Goal: Information Seeking & Learning: Learn about a topic

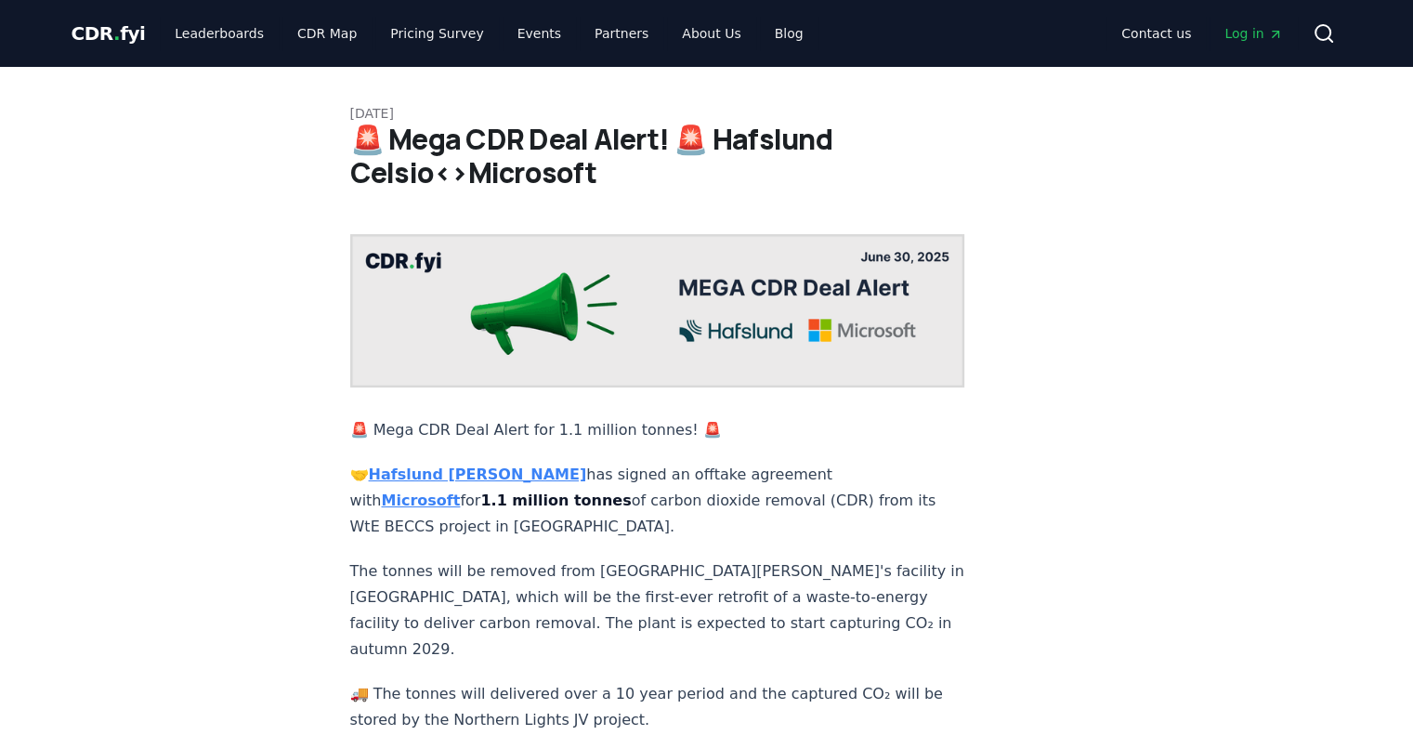
scroll to position [279, 0]
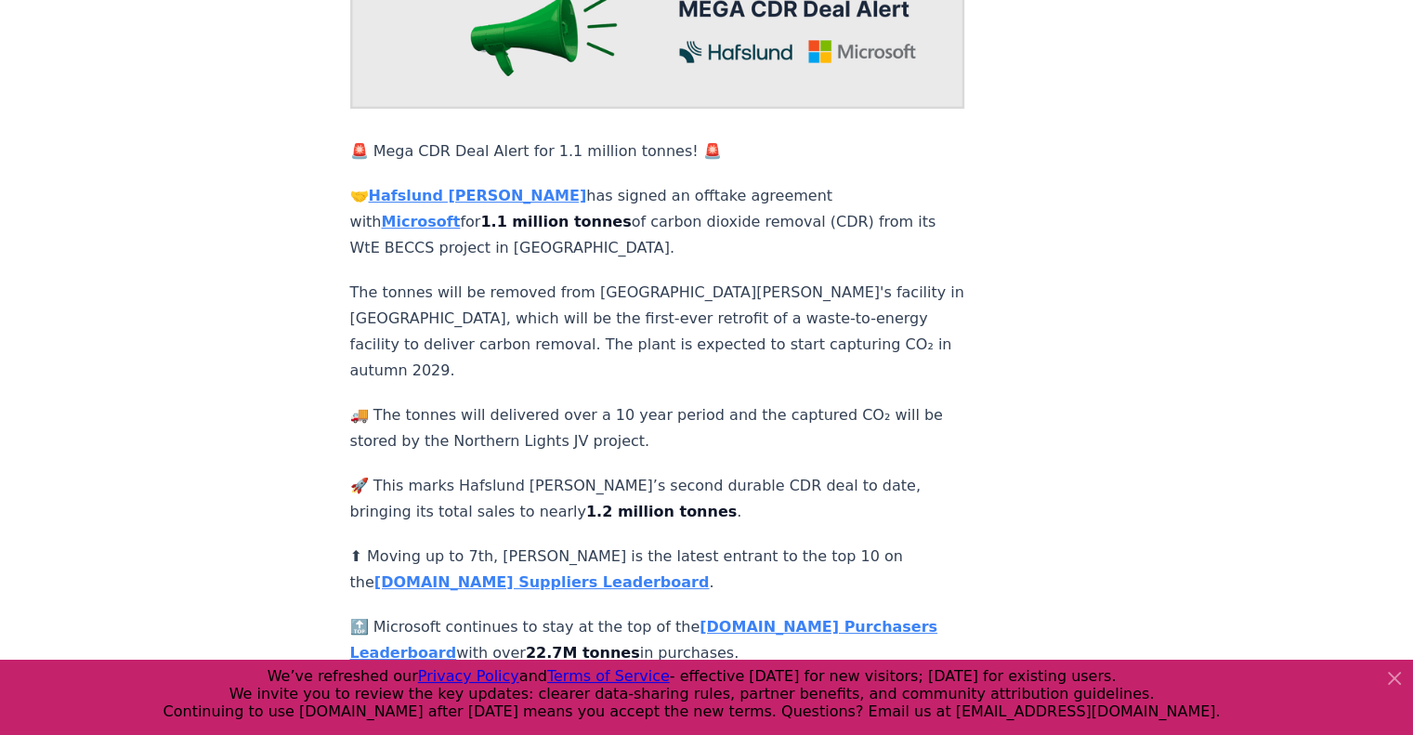
click at [520, 573] on strong "[DOMAIN_NAME] Suppliers Leaderboard" at bounding box center [541, 582] width 335 height 18
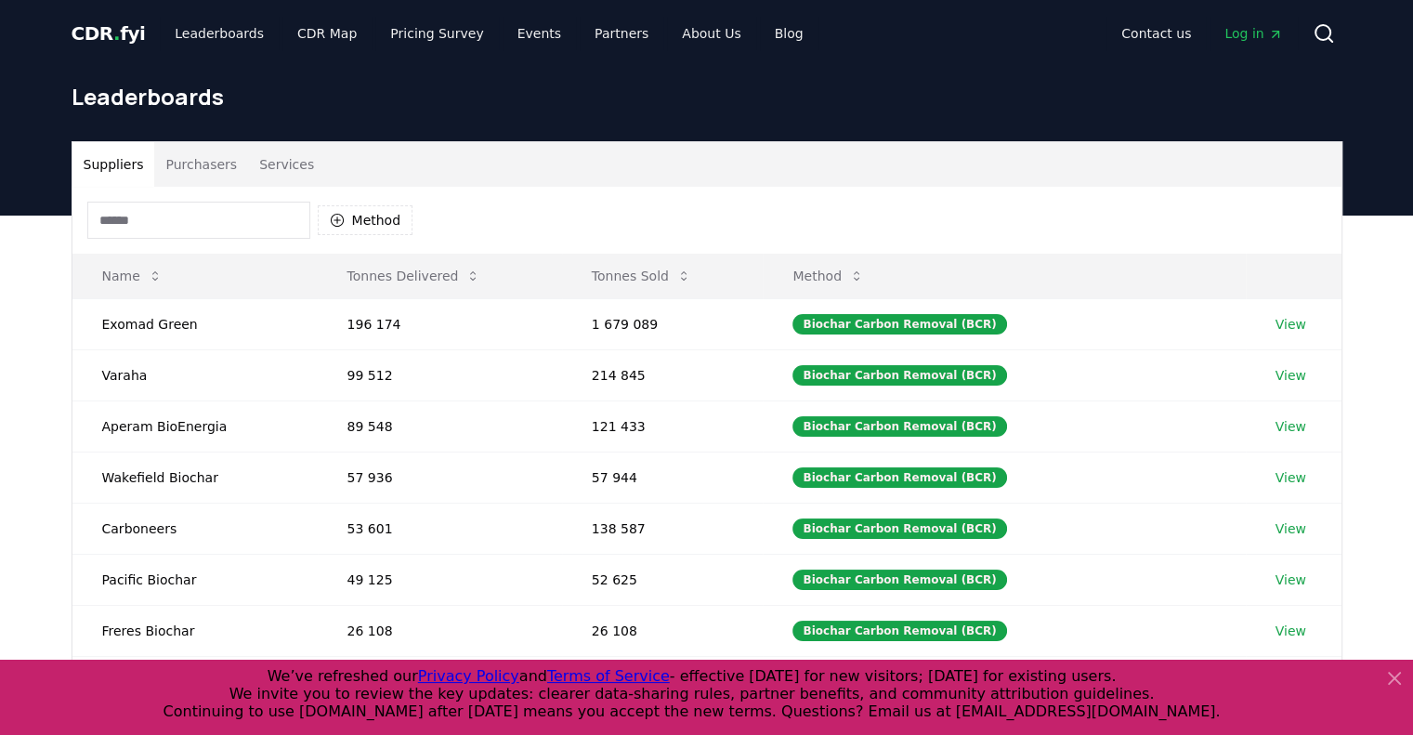
click at [261, 227] on input at bounding box center [198, 220] width 223 height 37
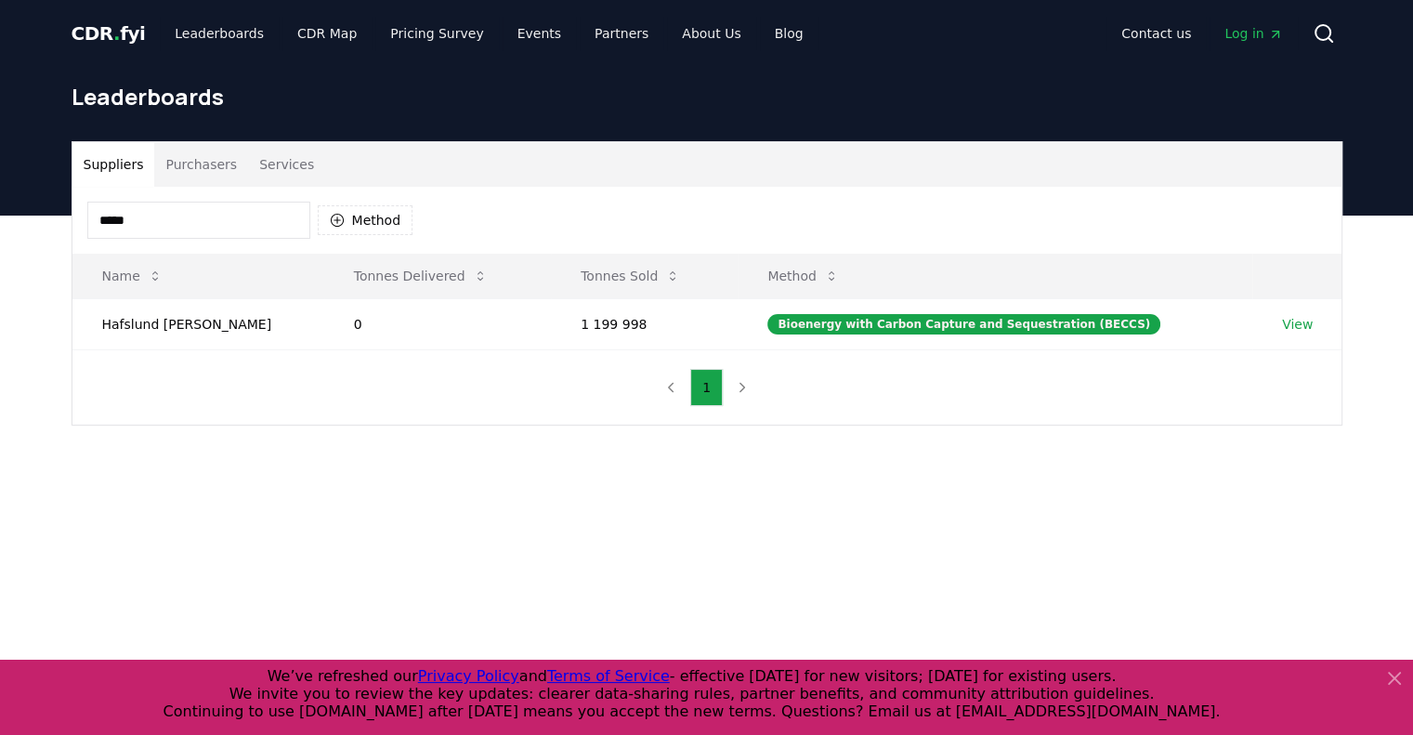
type input "******"
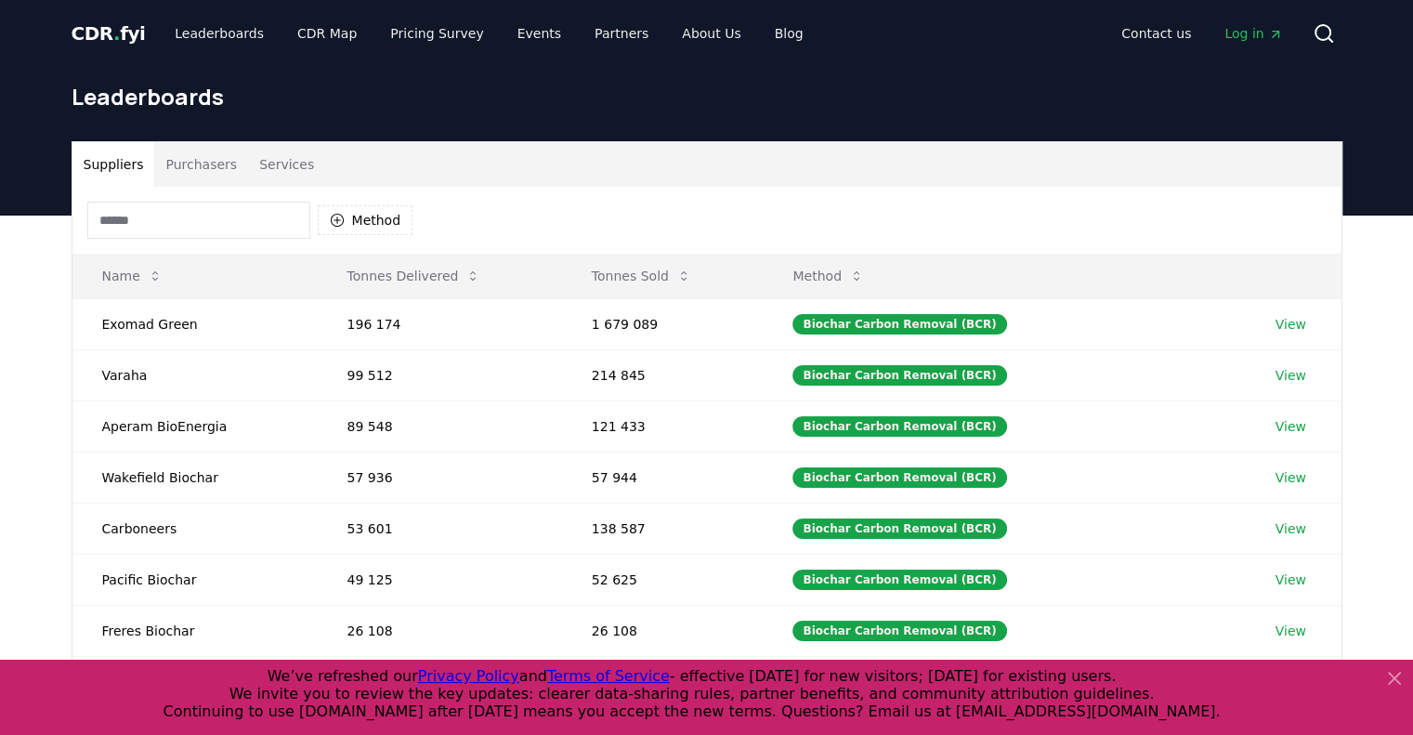
click at [168, 118] on div "Leaderboards" at bounding box center [707, 104] width 1300 height 74
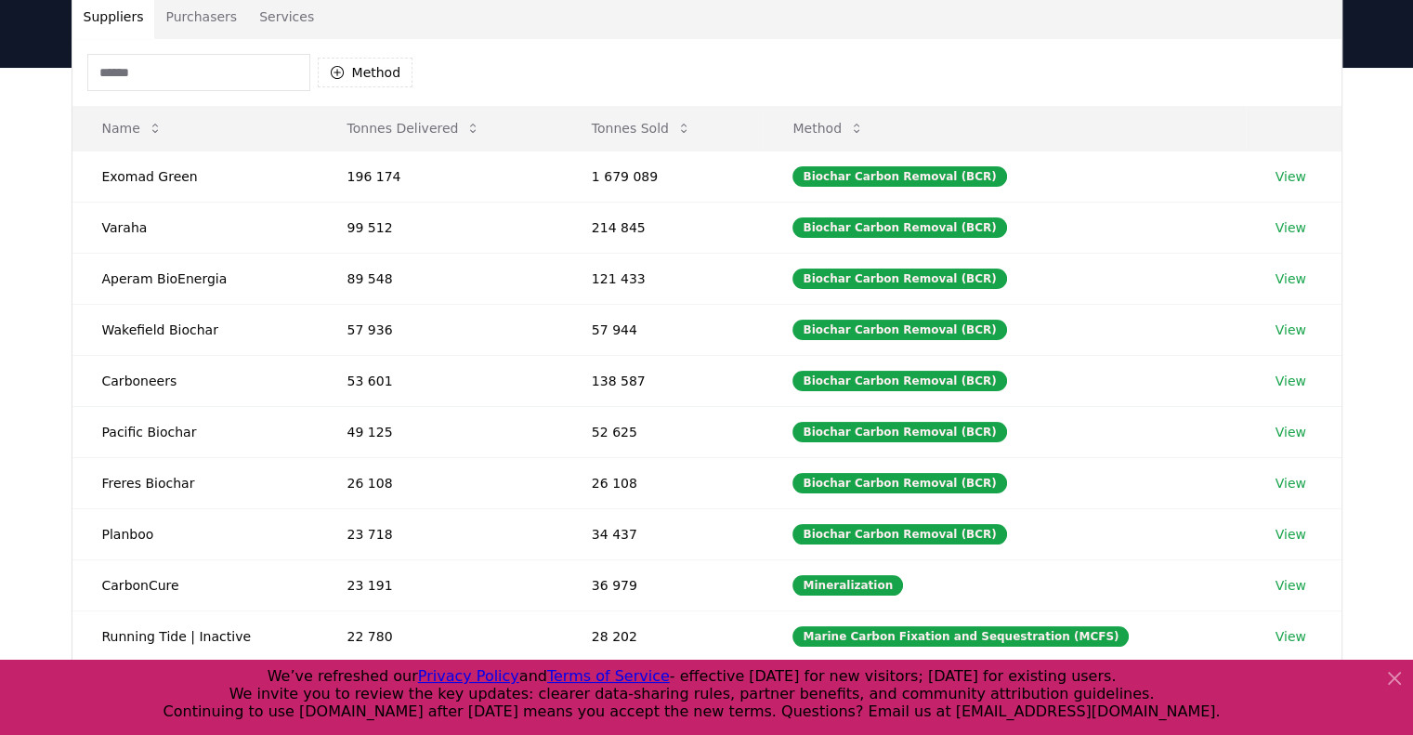
scroll to position [55, 0]
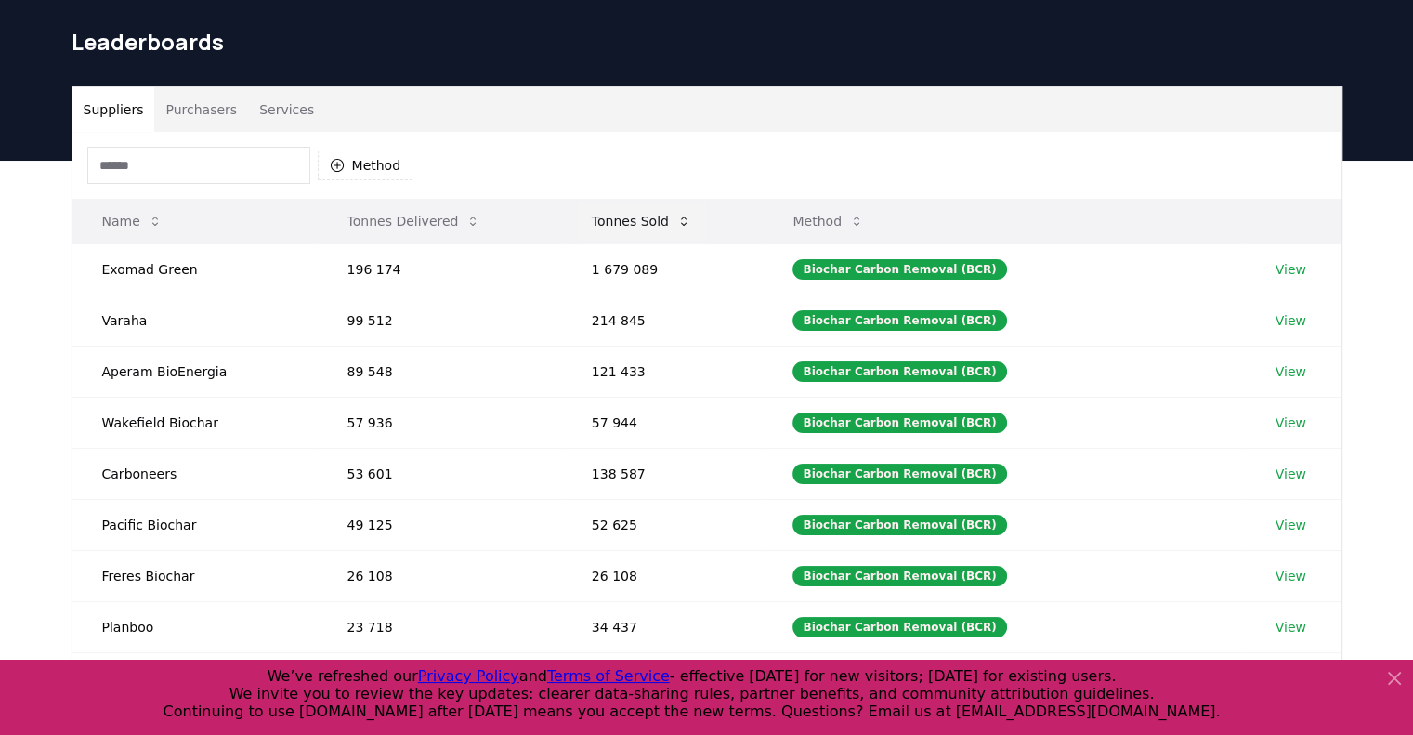
click at [658, 229] on button "Tonnes Sold" at bounding box center [641, 221] width 129 height 37
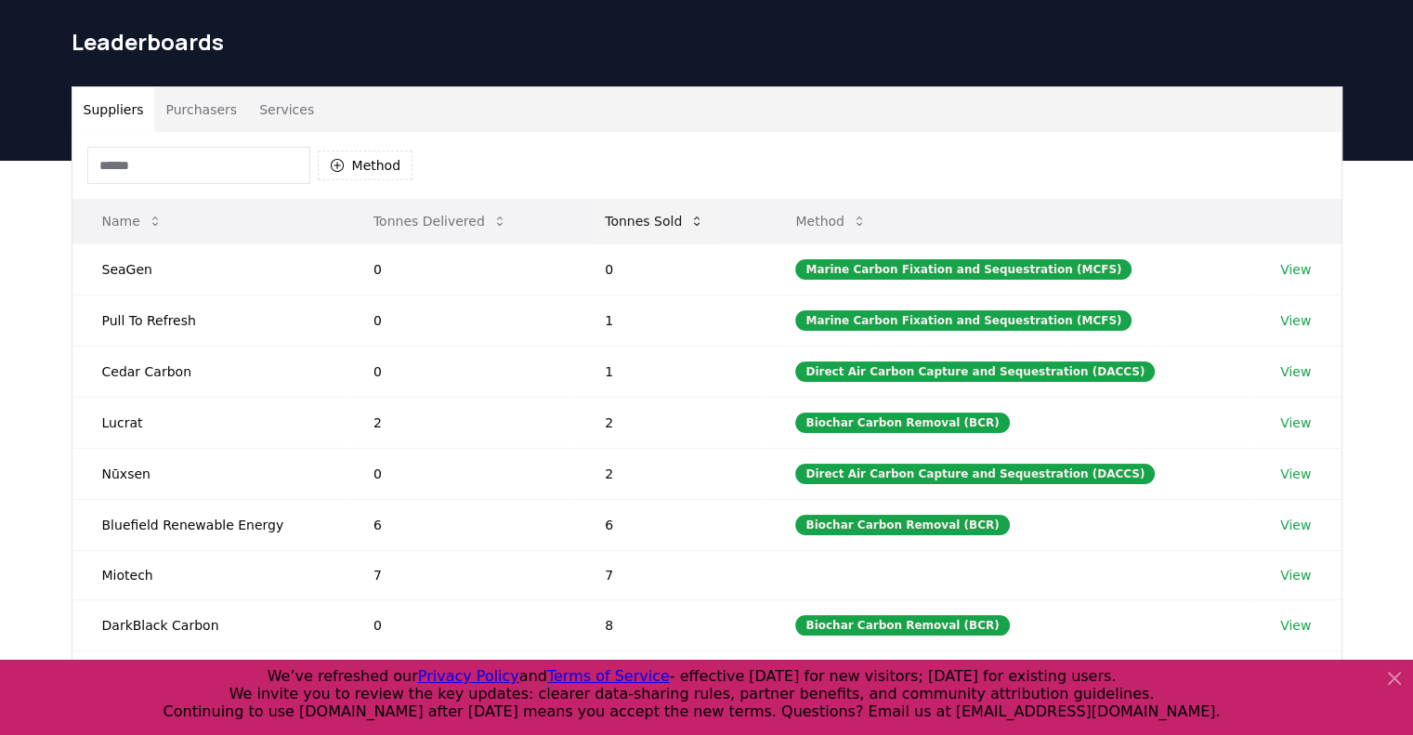
click at [658, 229] on button "Tonnes Sold" at bounding box center [654, 221] width 129 height 37
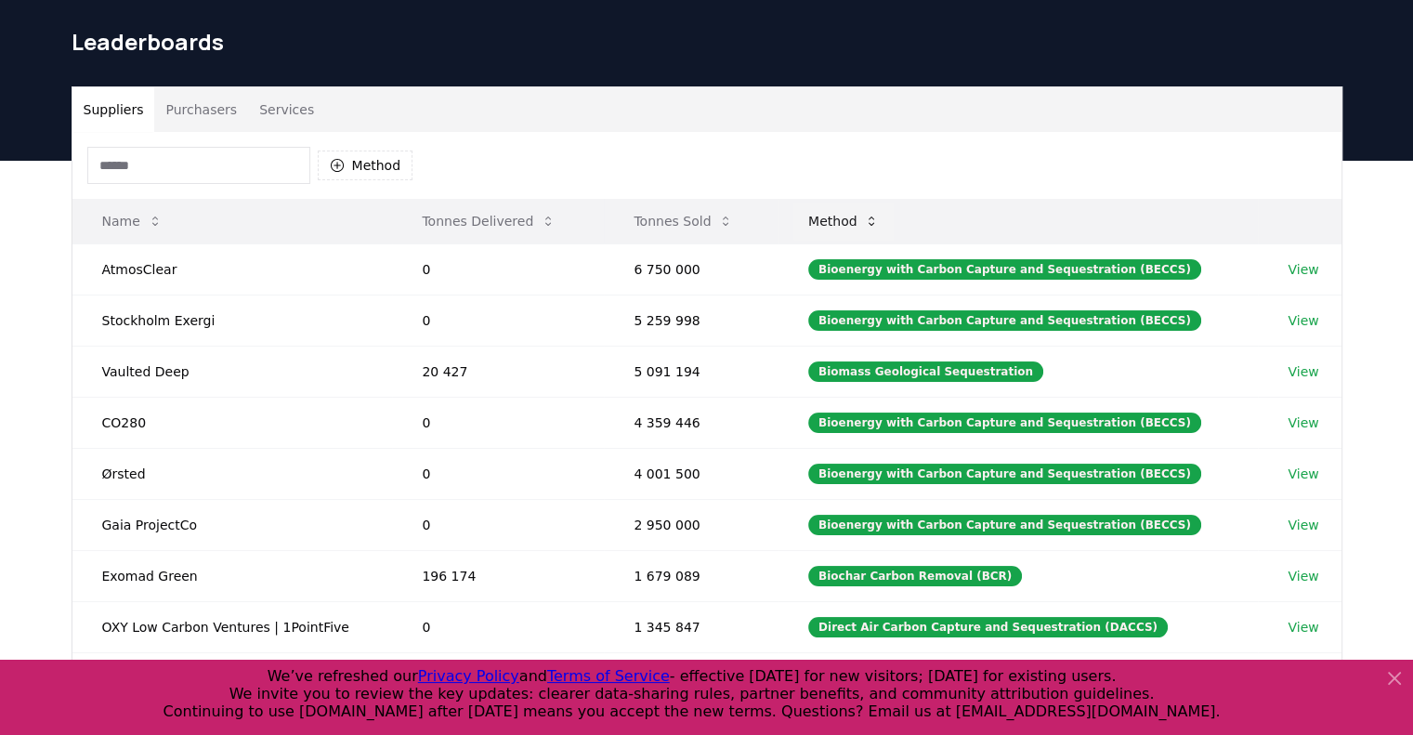
click at [884, 229] on button "Method" at bounding box center [843, 221] width 101 height 37
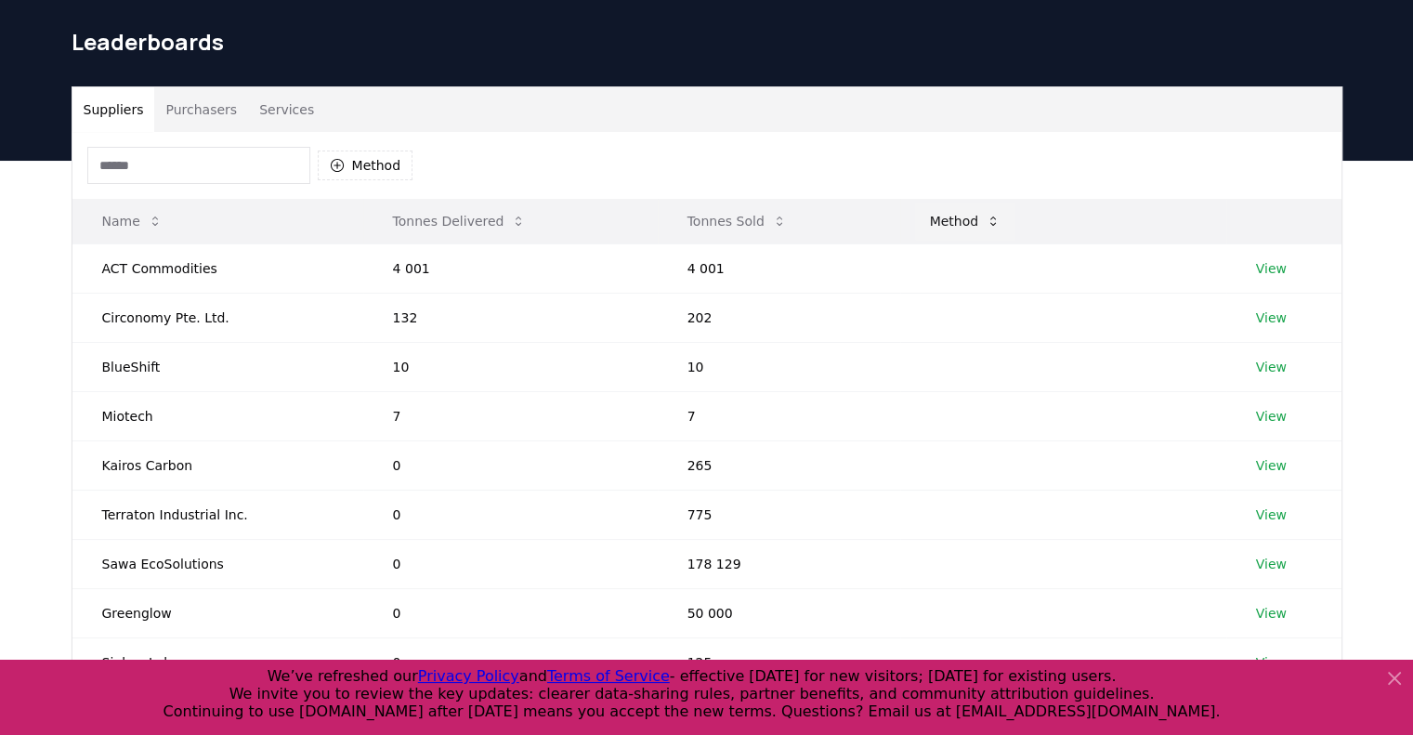
click at [984, 222] on button "Method" at bounding box center [965, 221] width 101 height 37
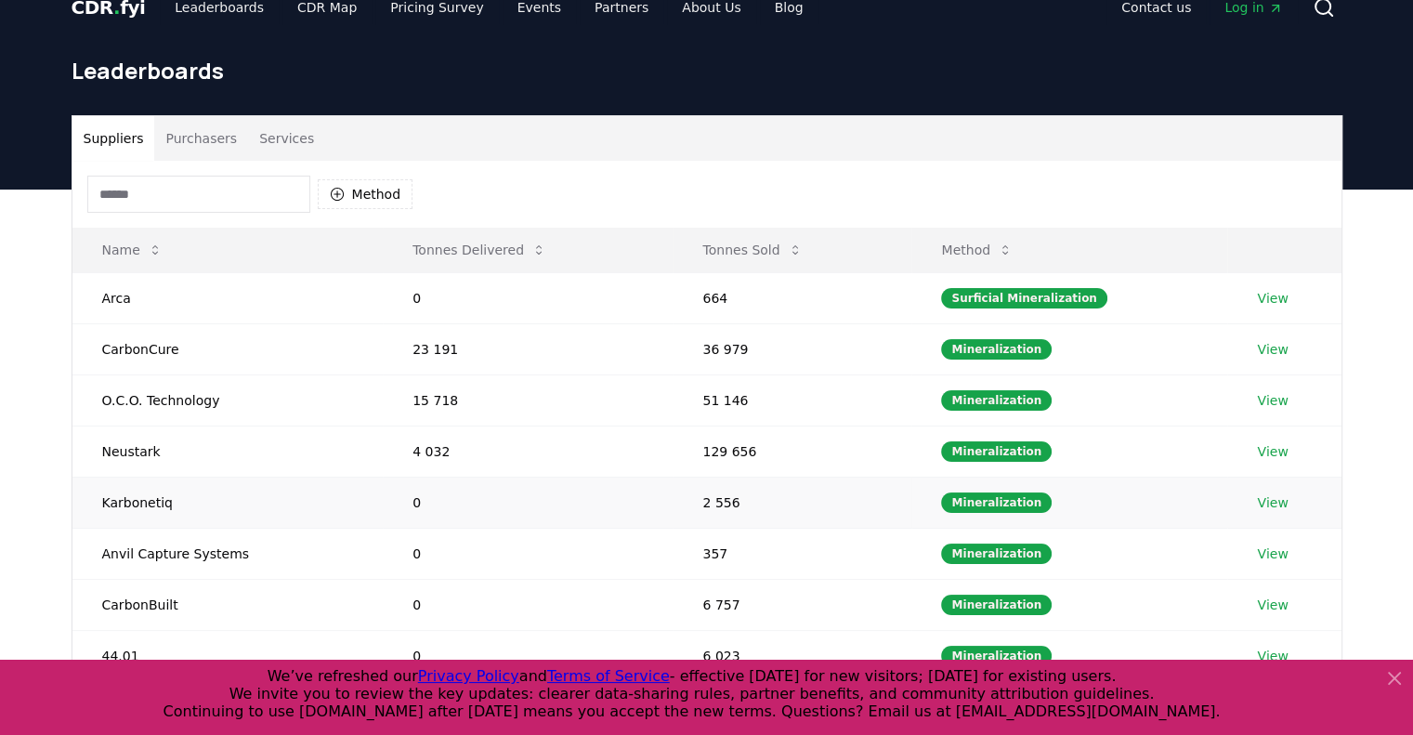
scroll to position [0, 0]
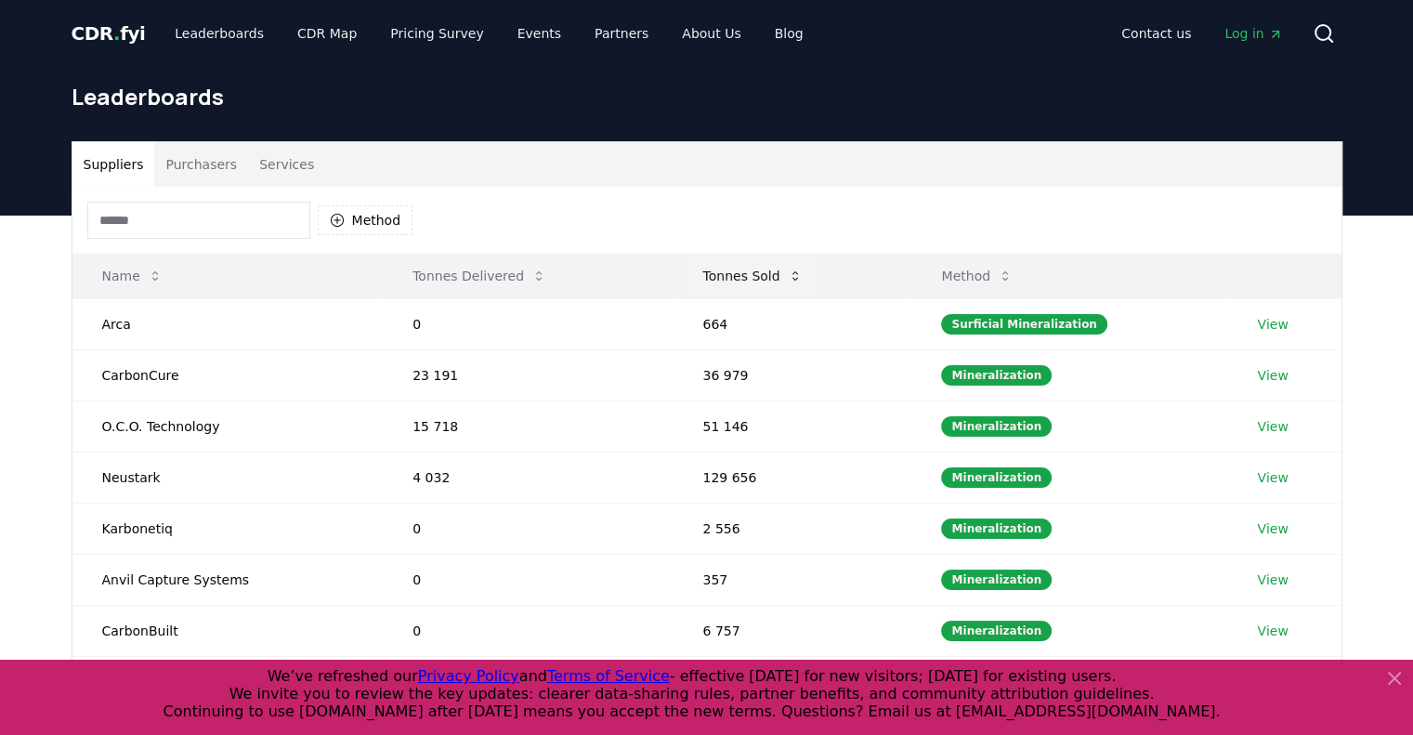
click at [748, 273] on button "Tonnes Sold" at bounding box center [751, 275] width 129 height 37
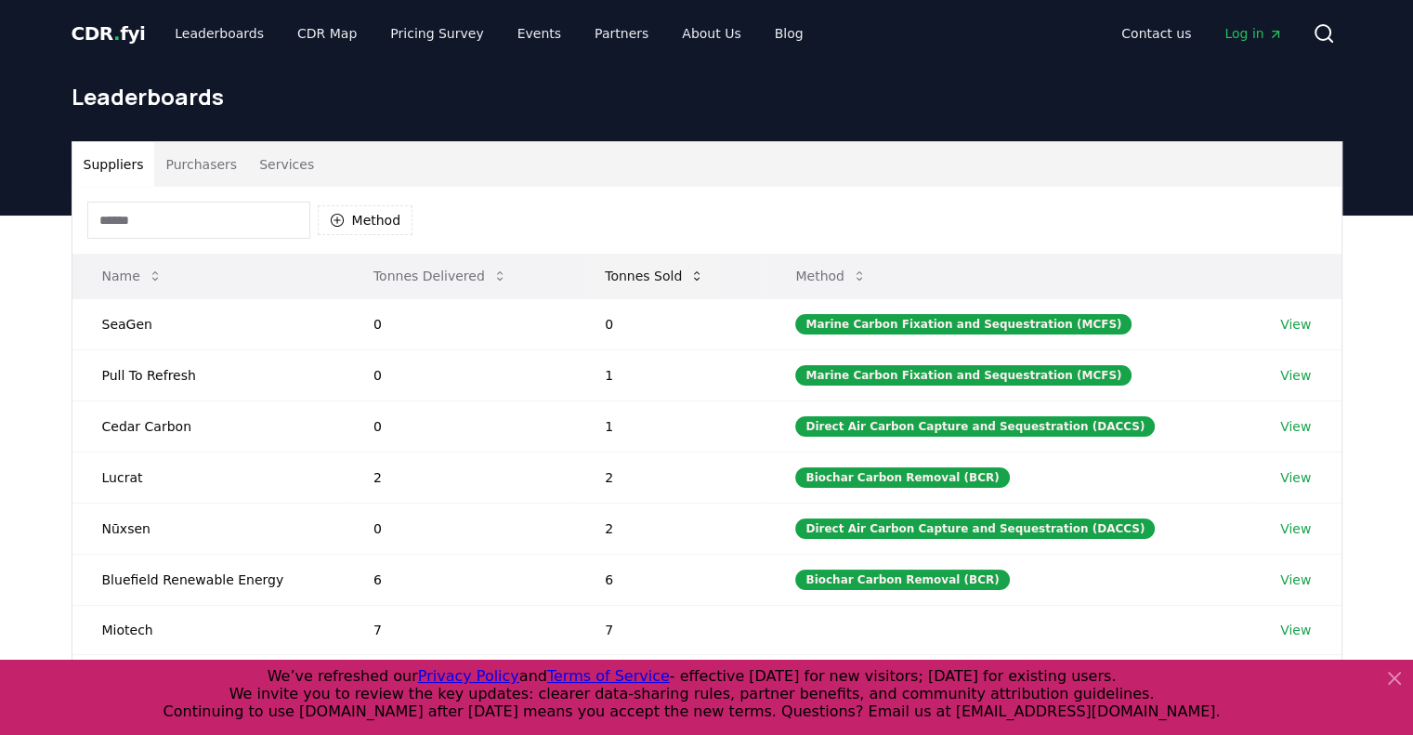
click at [680, 275] on button "Tonnes Sold" at bounding box center [654, 275] width 129 height 37
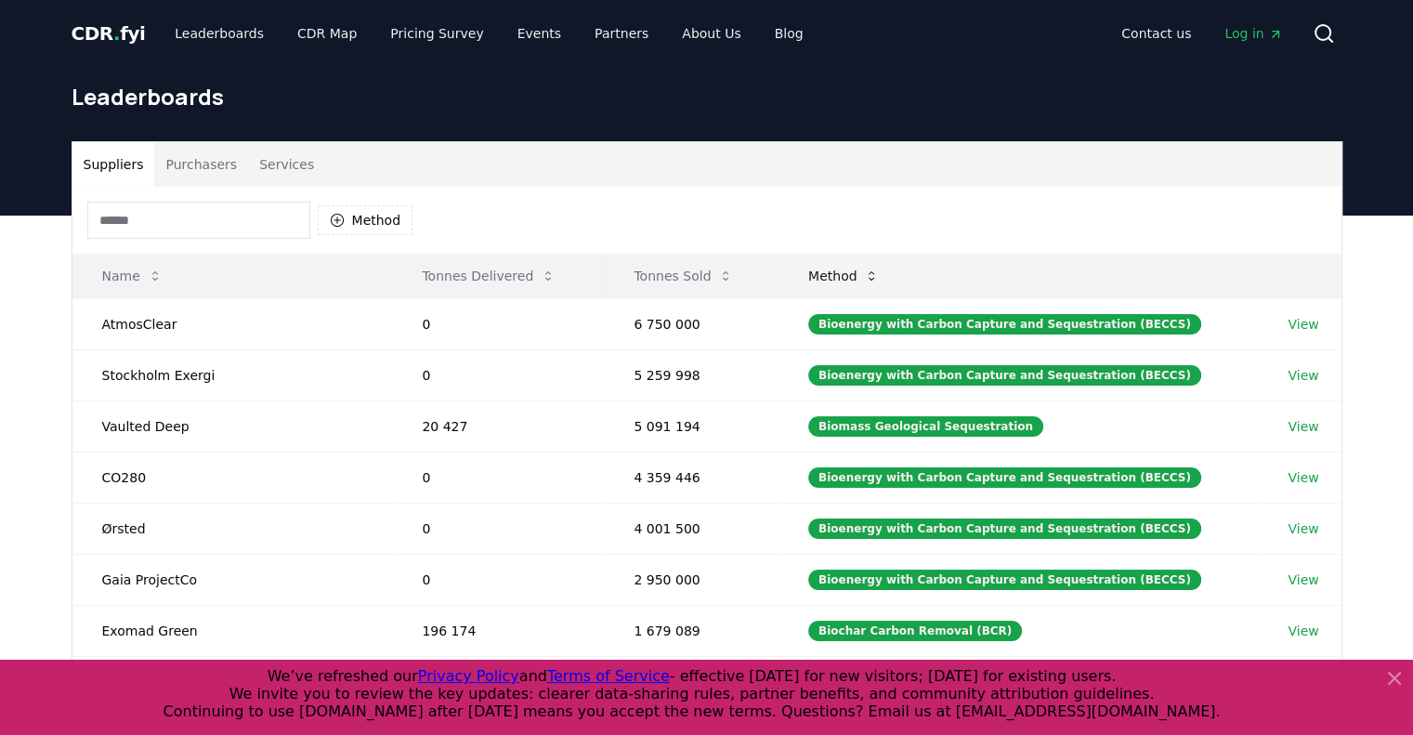
click at [862, 280] on button "Method" at bounding box center [843, 275] width 101 height 37
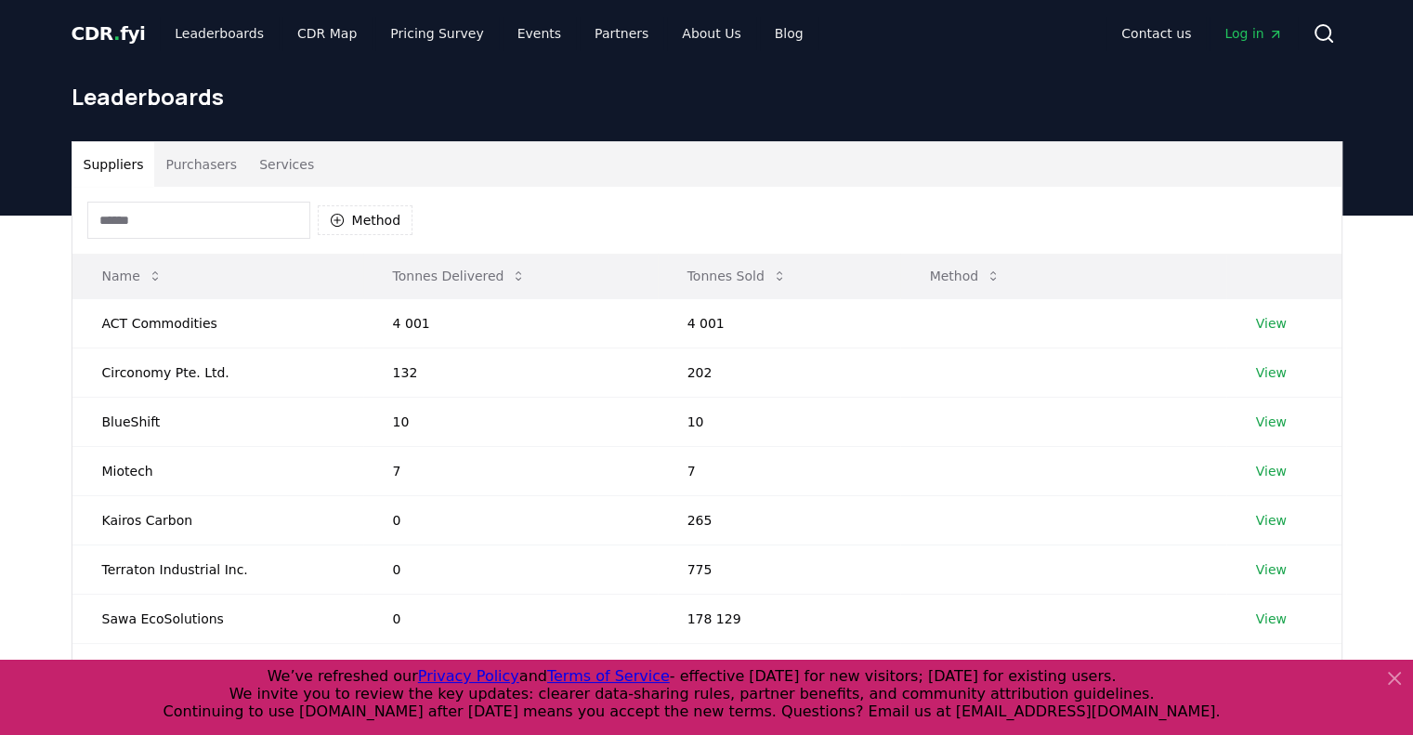
click at [923, 278] on th "Method" at bounding box center [1063, 276] width 326 height 45
click at [959, 277] on button "Method" at bounding box center [965, 275] width 101 height 37
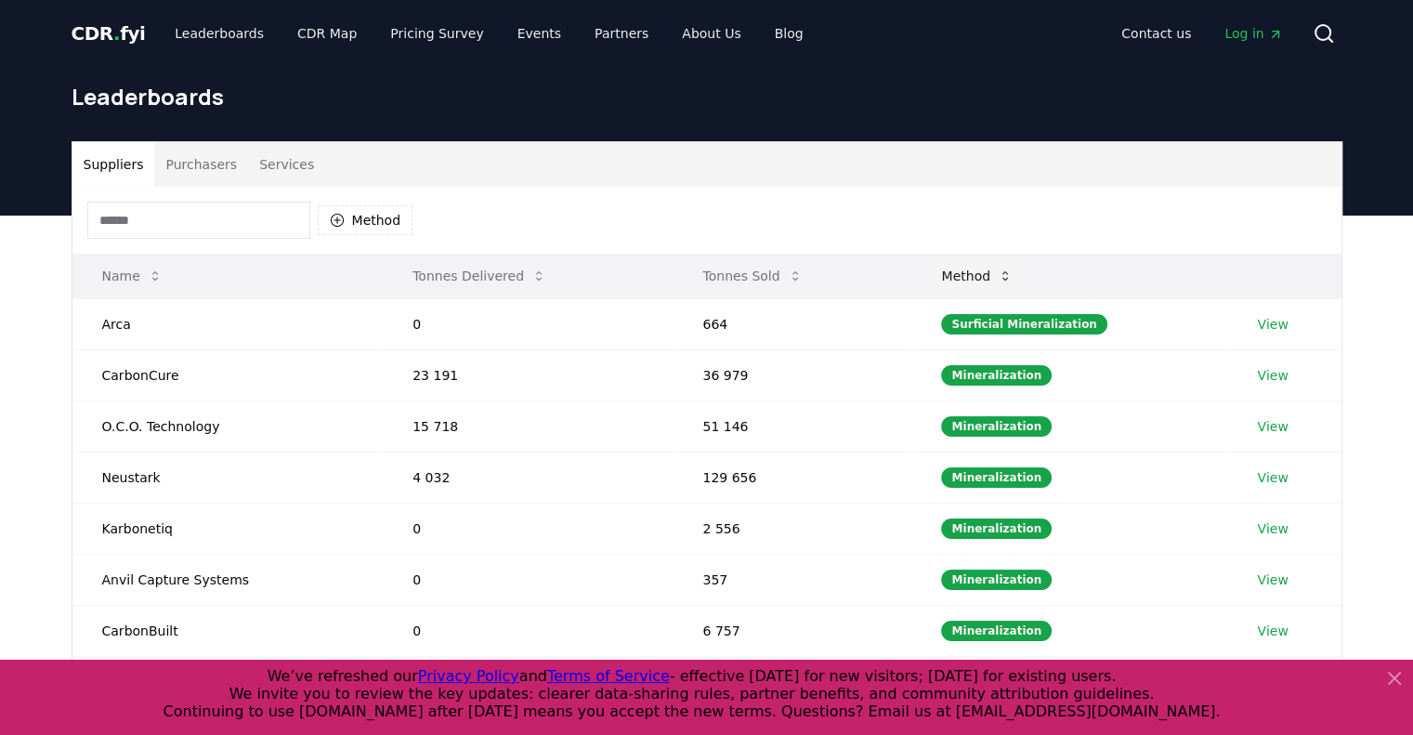
click at [1009, 278] on icon at bounding box center [1005, 275] width 15 height 15
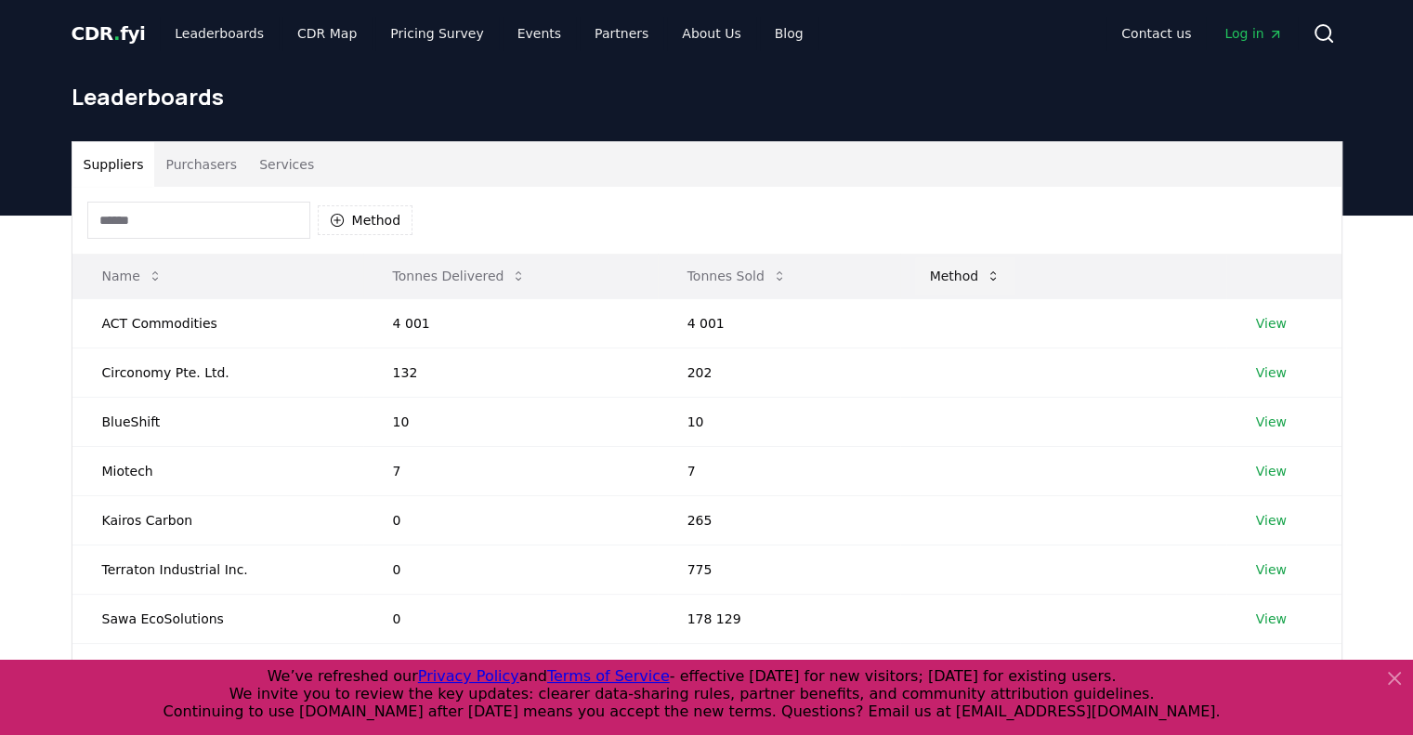
click at [999, 275] on icon at bounding box center [993, 275] width 15 height 15
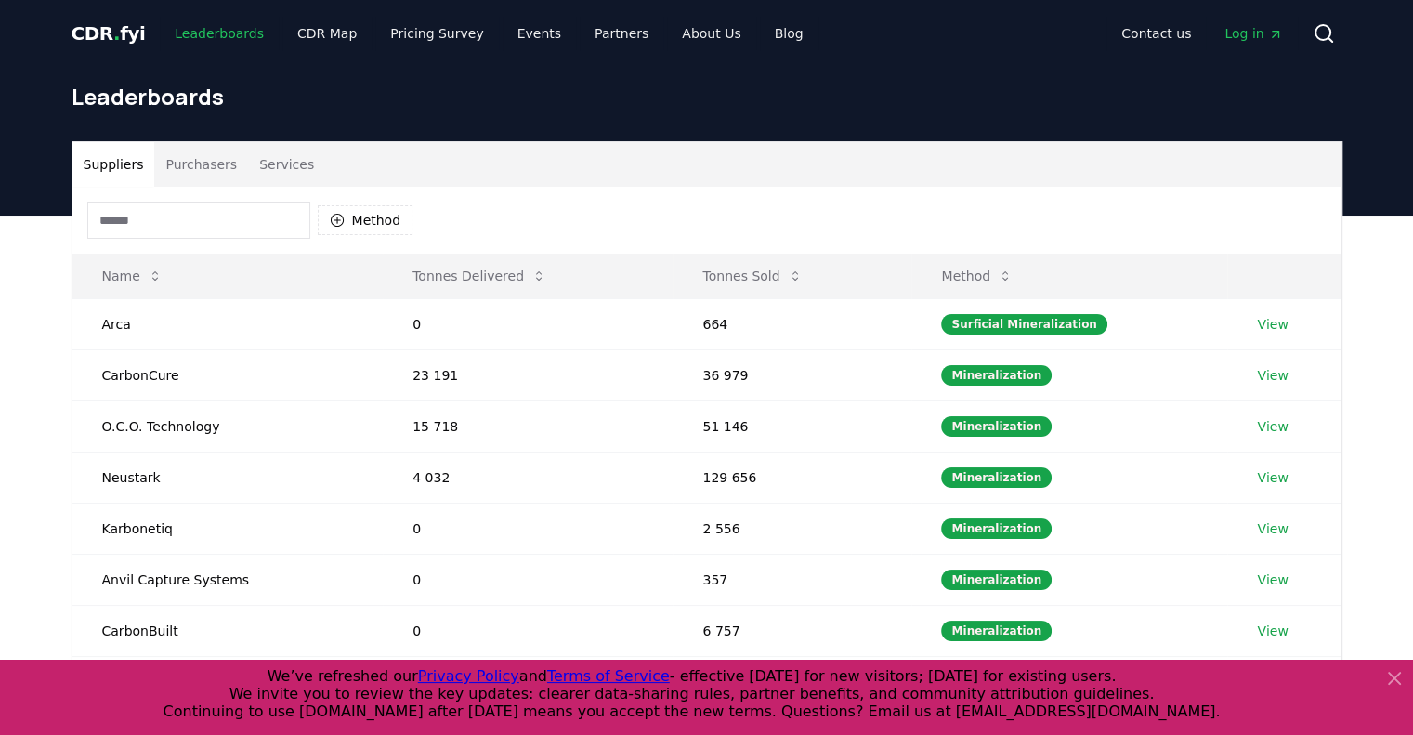
click at [198, 33] on link "Leaderboards" at bounding box center [219, 33] width 119 height 33
click at [98, 33] on span "CDR . fyi" at bounding box center [109, 33] width 74 height 22
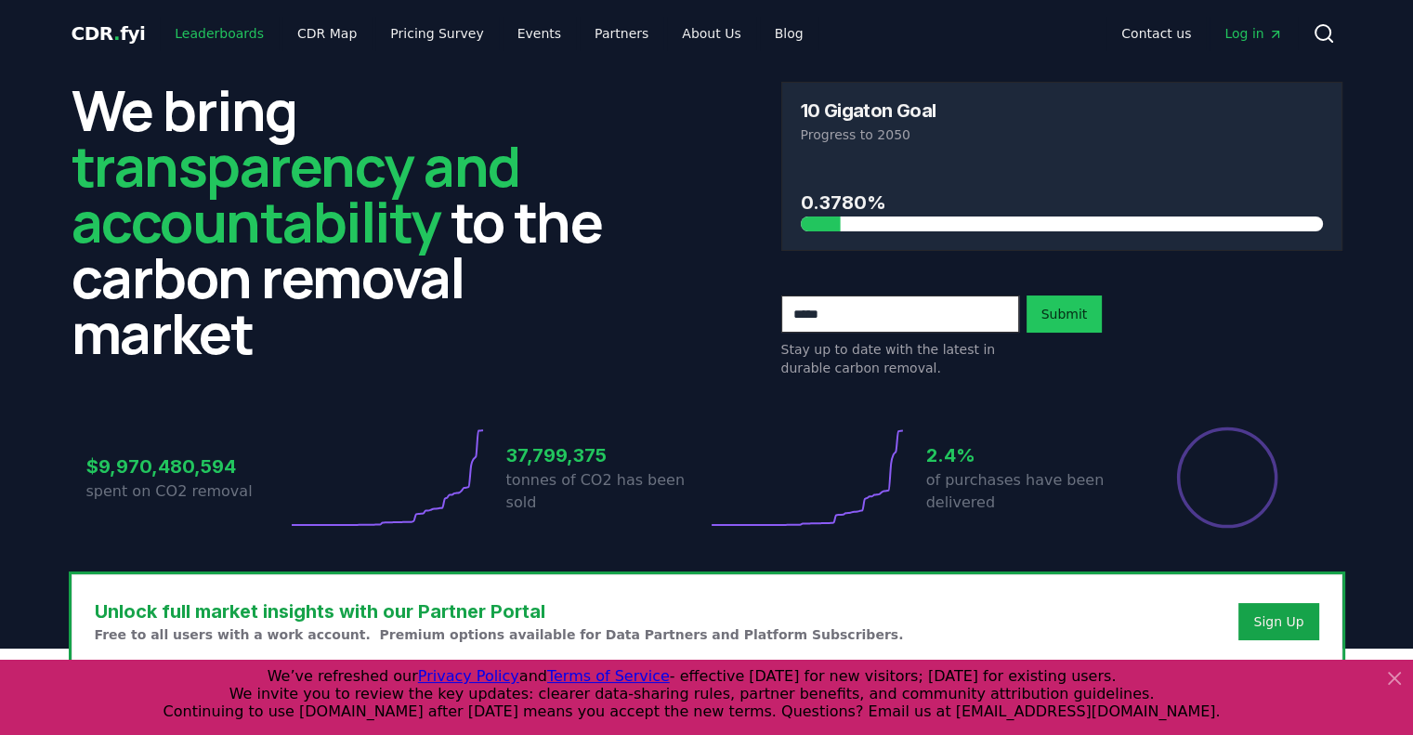
click at [189, 41] on link "Leaderboards" at bounding box center [219, 33] width 119 height 33
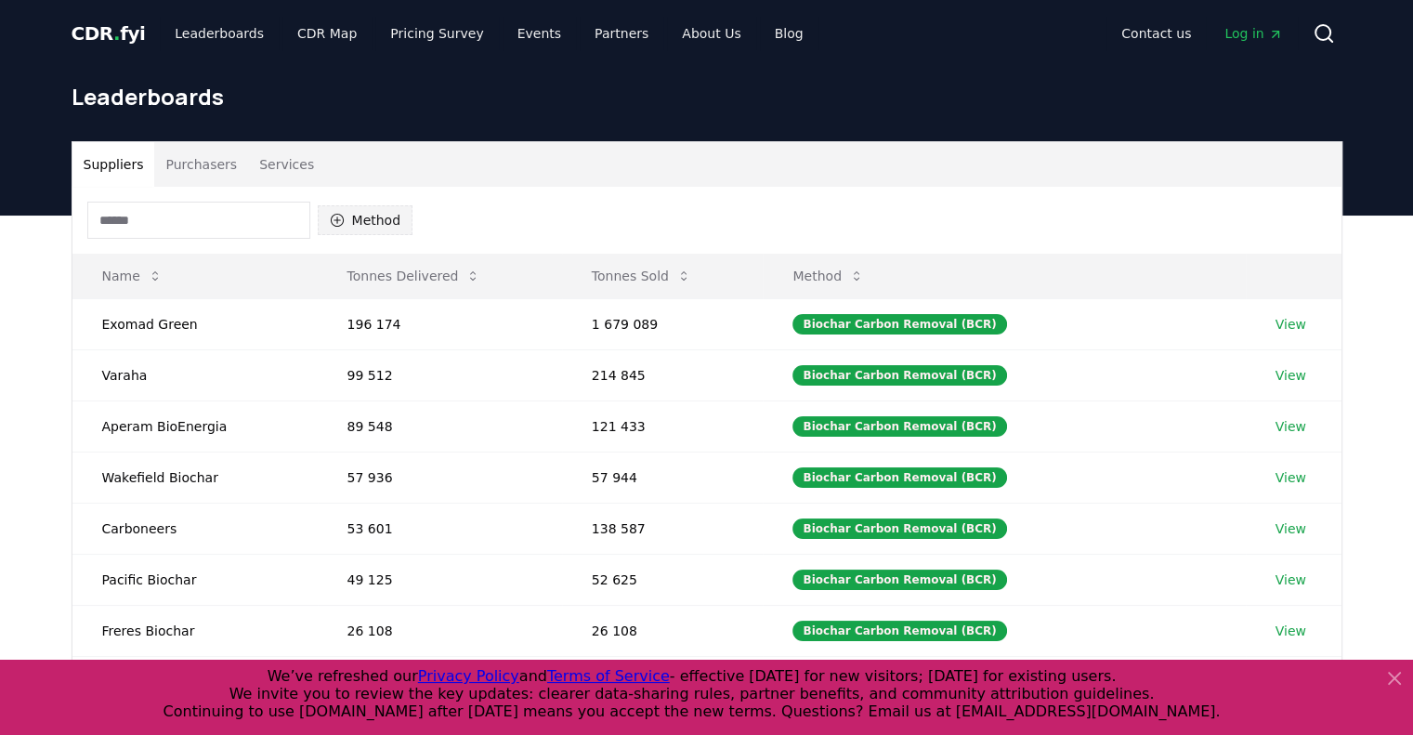
click at [372, 217] on button "Method" at bounding box center [366, 220] width 96 height 30
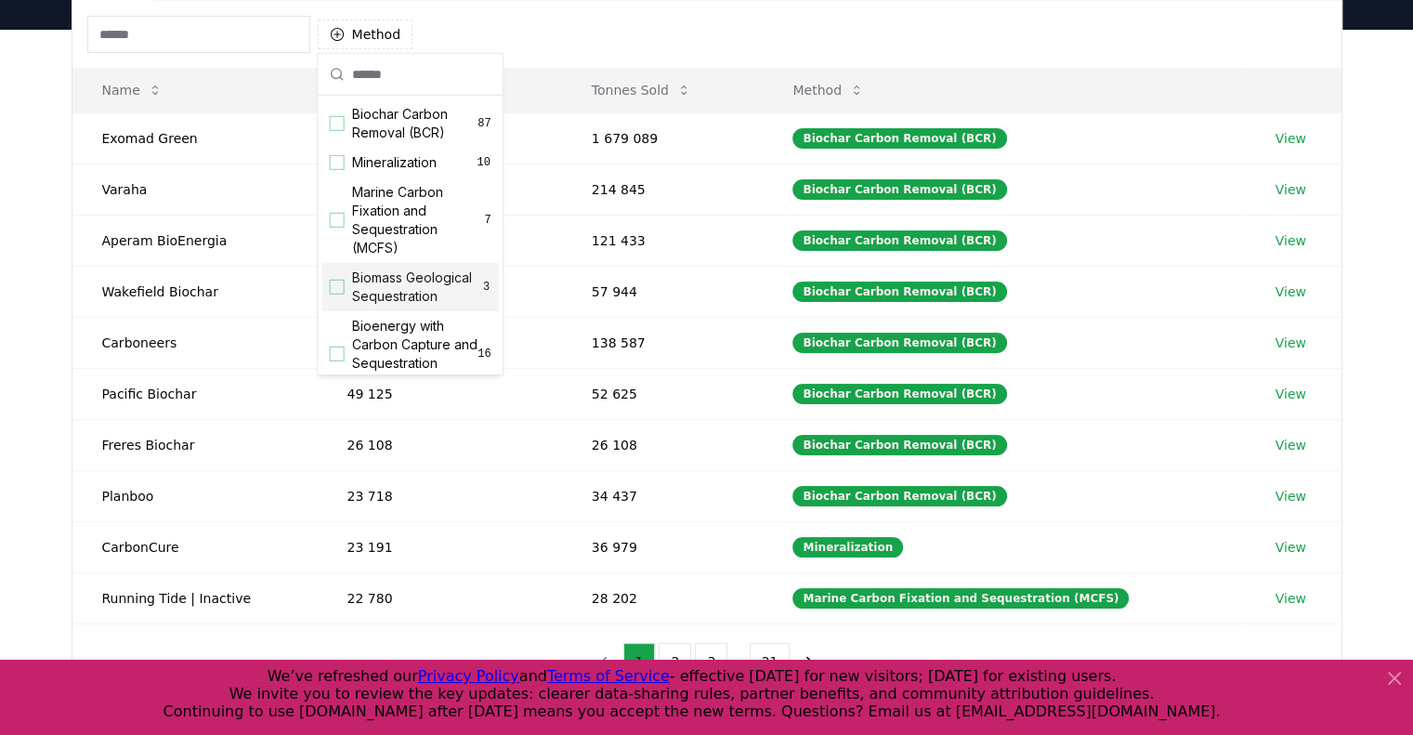
click at [699, 45] on div "Method" at bounding box center [706, 34] width 1269 height 67
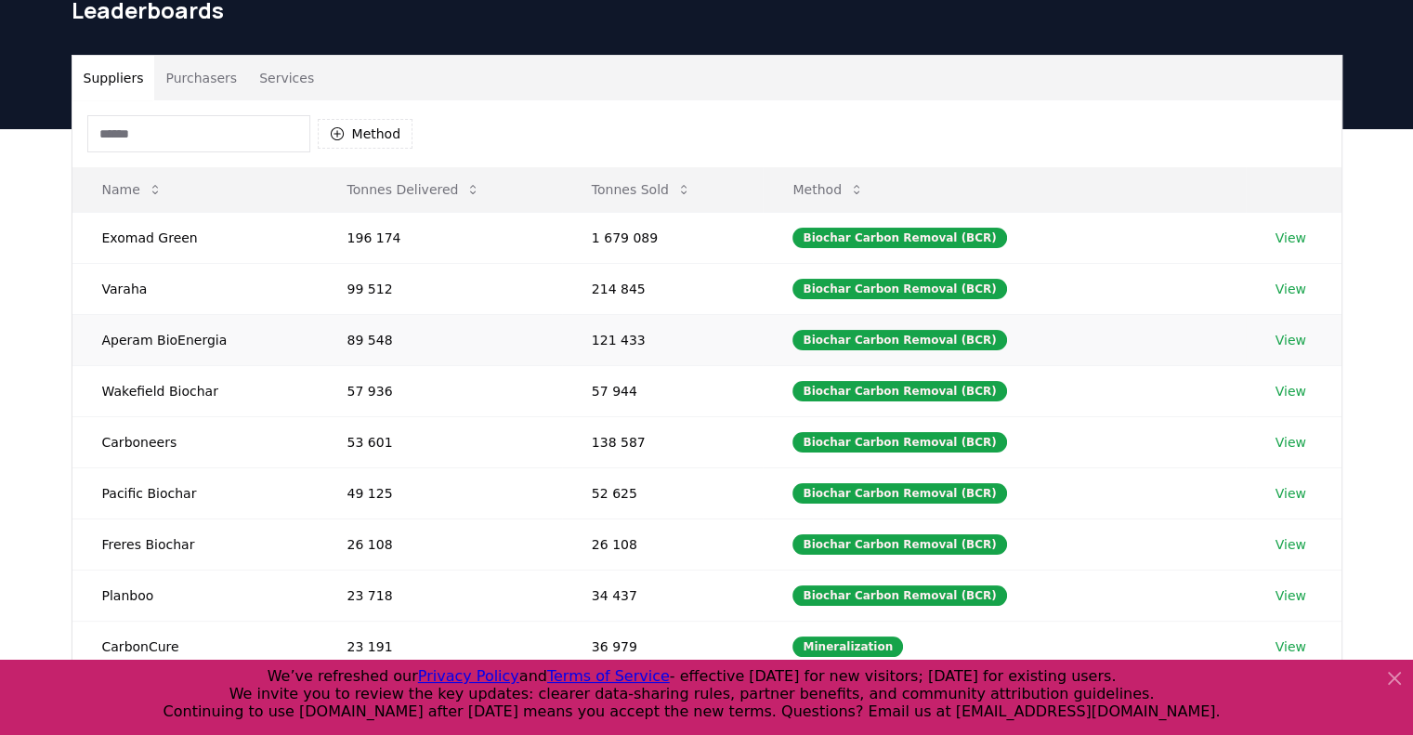
scroll to position [55, 0]
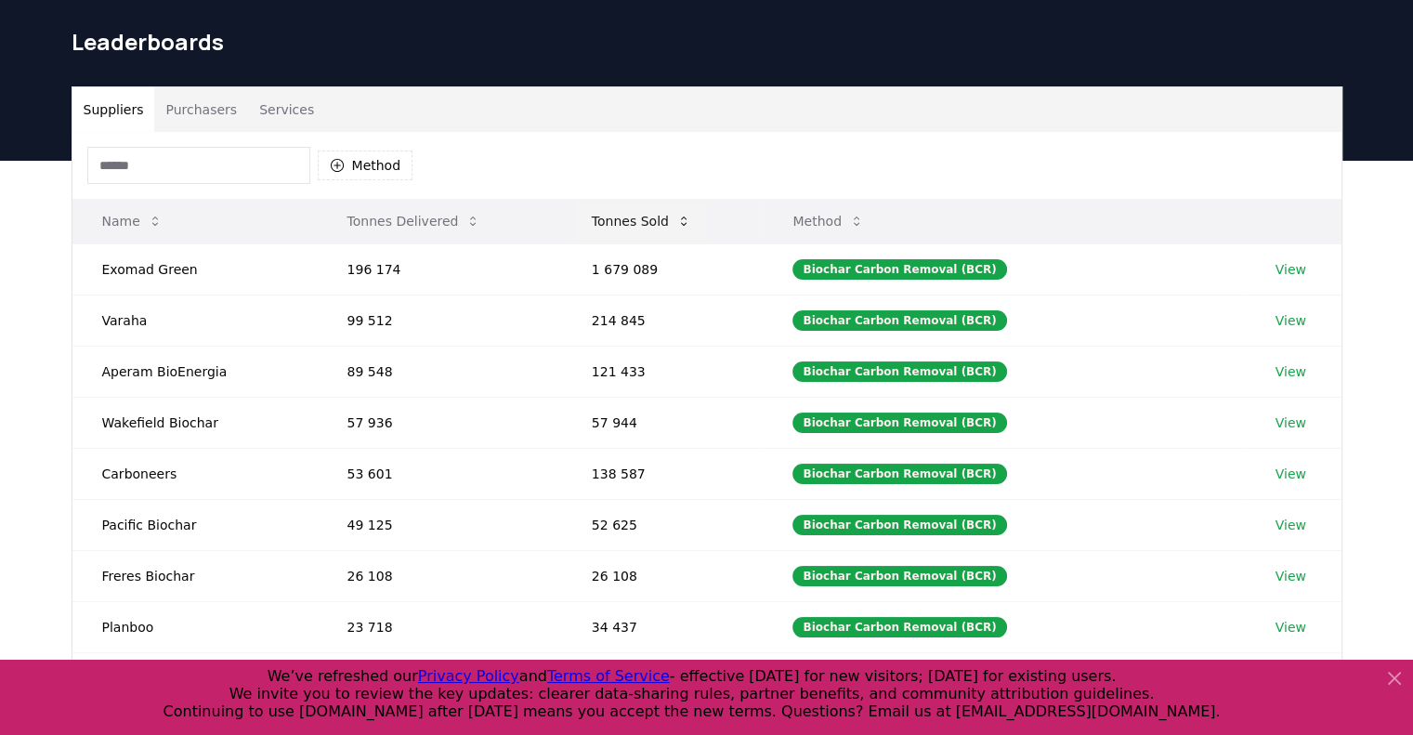
click at [647, 216] on button "Tonnes Sold" at bounding box center [641, 221] width 129 height 37
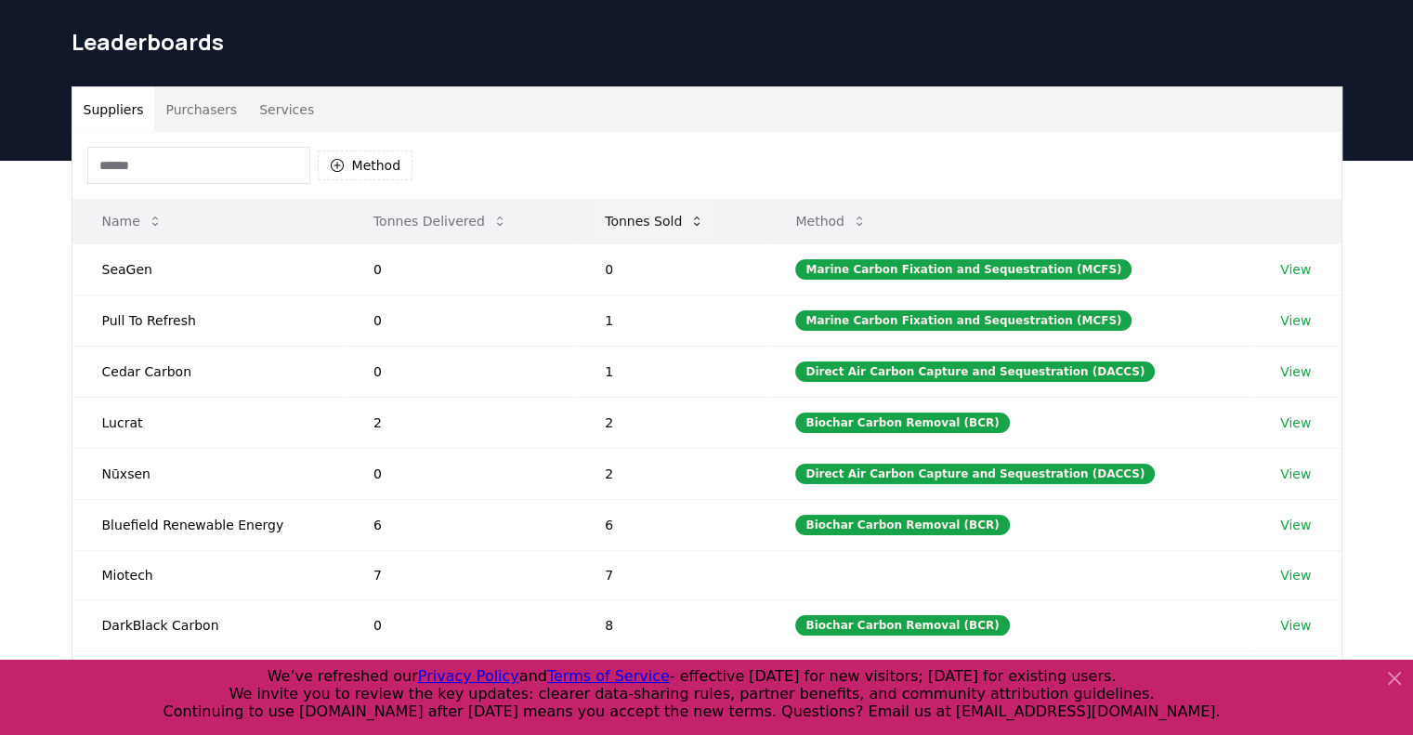
click at [647, 216] on button "Tonnes Sold" at bounding box center [654, 221] width 129 height 37
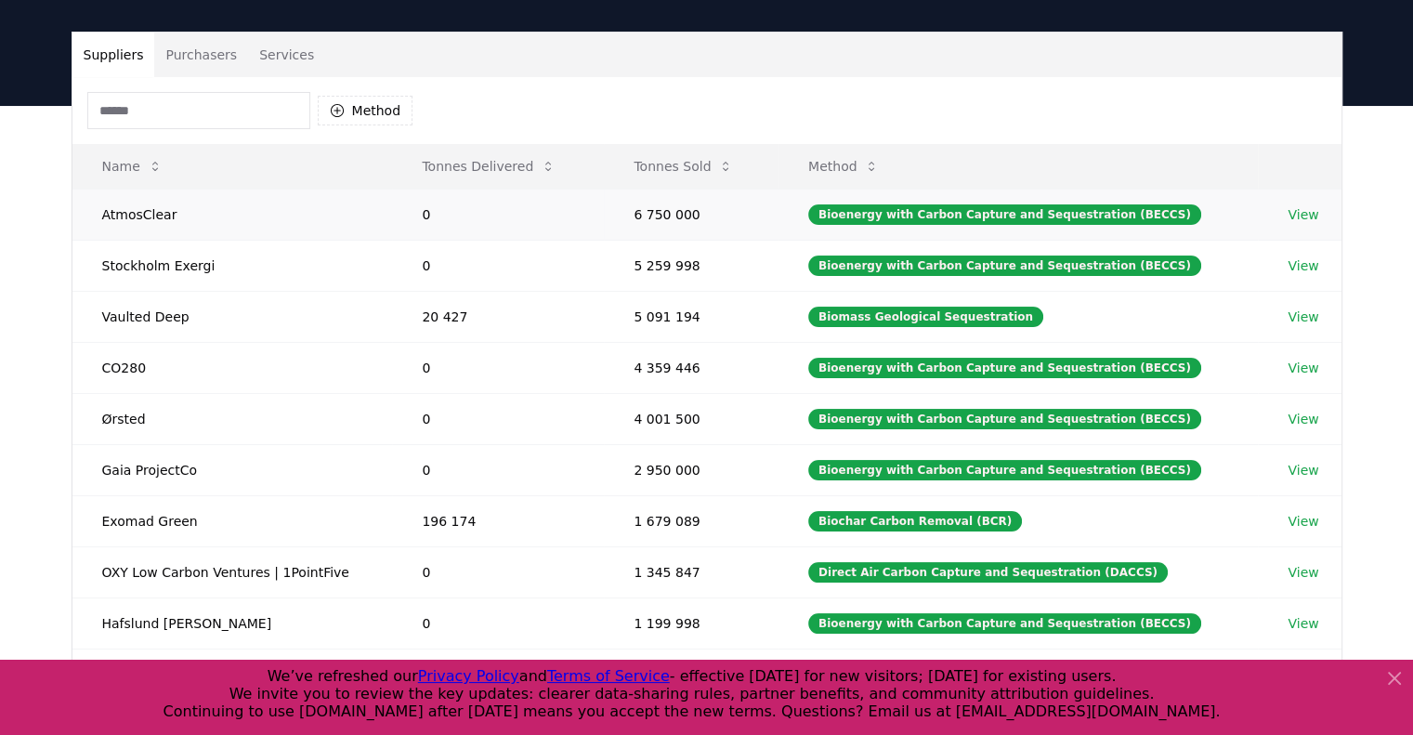
scroll to position [130, 0]
